Goal: Find specific page/section: Find specific page/section

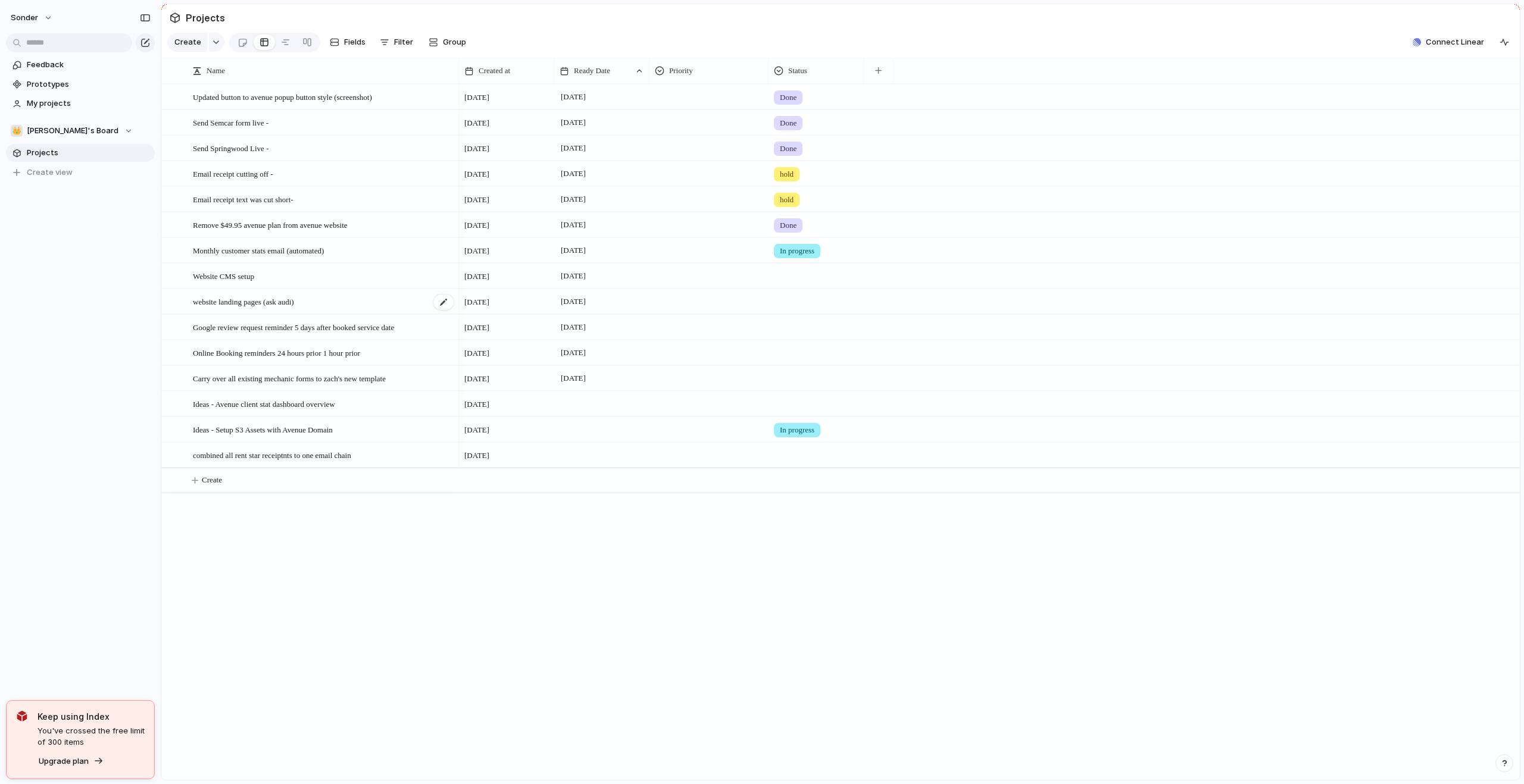
click at [375, 312] on div "website landing pages (ask audi)" at bounding box center [323, 302] width 262 height 24
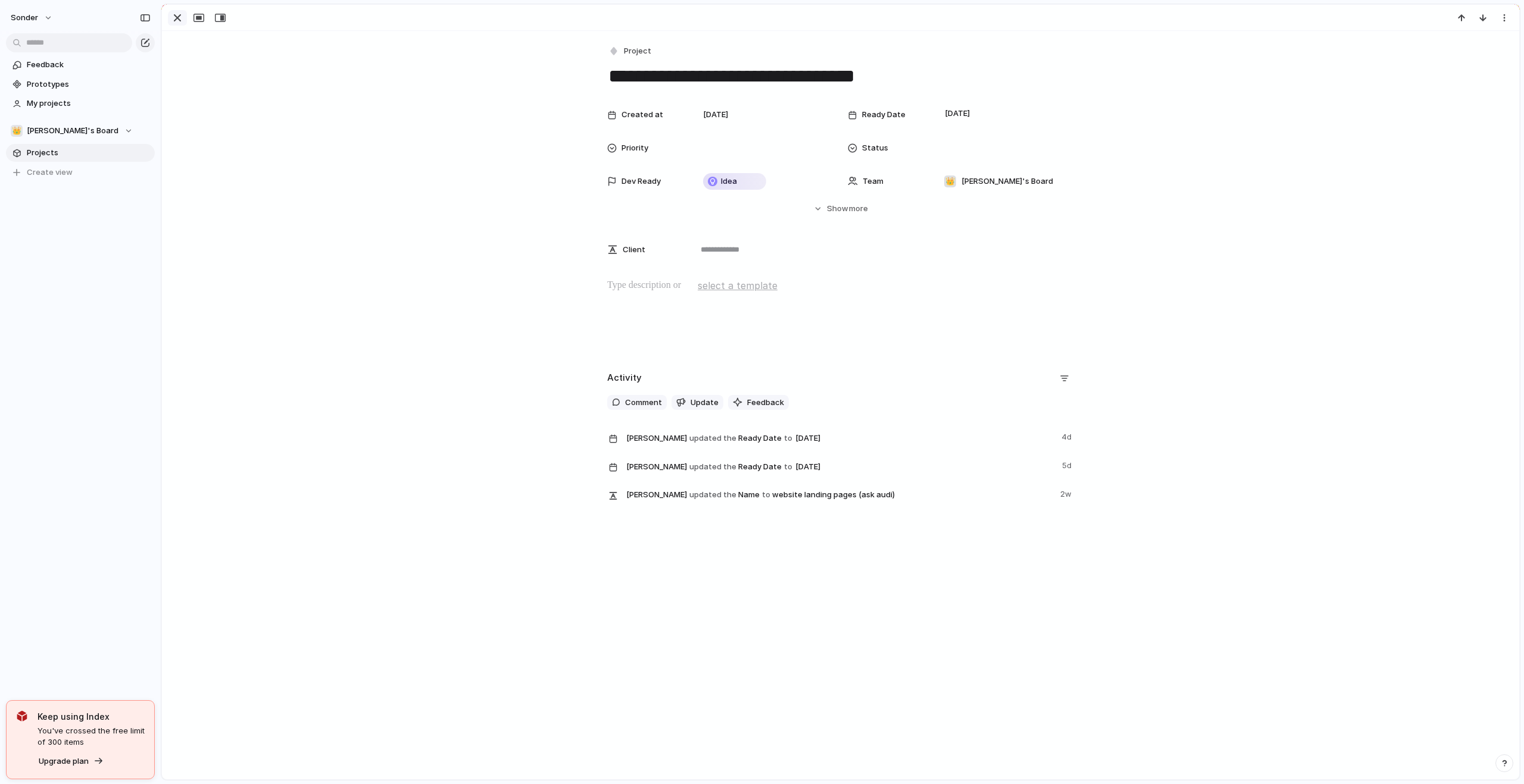
click at [178, 19] on div "button" at bounding box center [177, 17] width 14 height 14
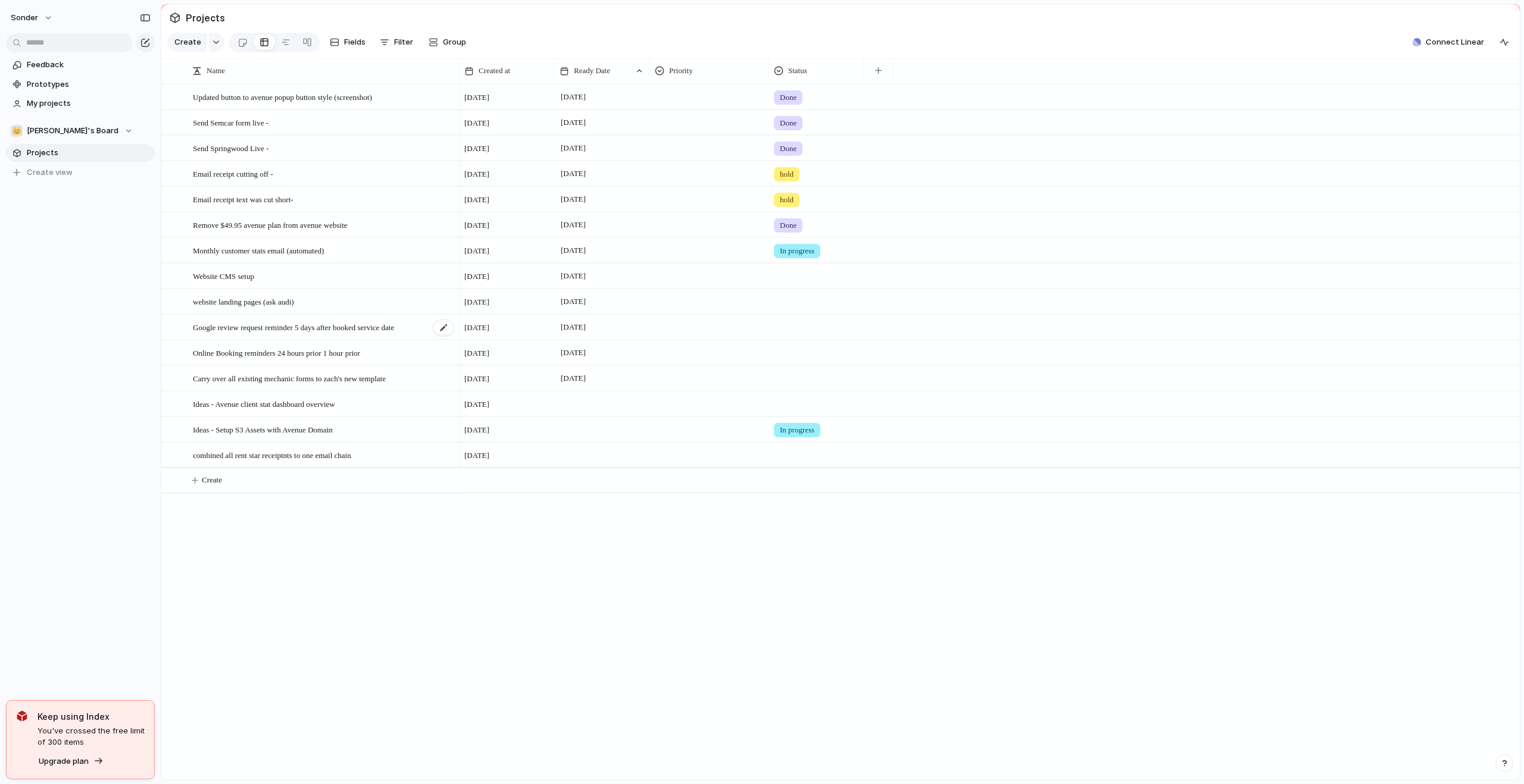
click at [272, 334] on span "Google review request reminder 5 days after booked service date" at bounding box center [293, 327] width 201 height 13
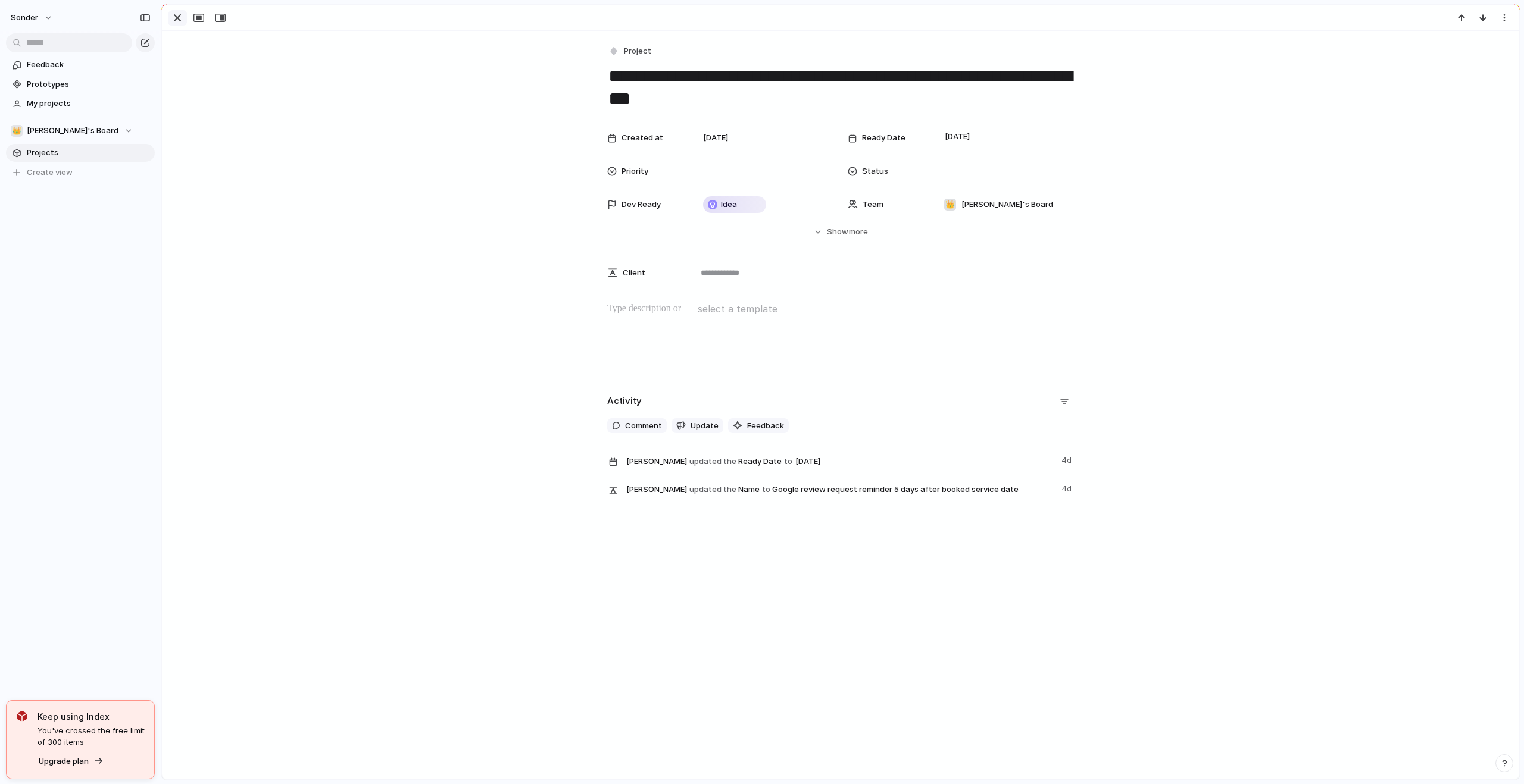
click at [172, 19] on div "button" at bounding box center [177, 17] width 14 height 14
